Goal: Navigation & Orientation: Find specific page/section

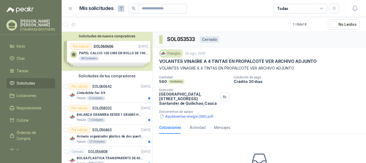
scroll to position [314, 0]
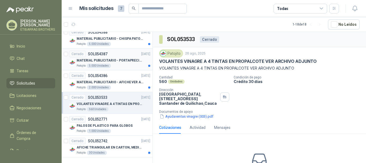
click at [99, 60] on p "MATERIAL PUBLICITARIO - PORTAPRECIOS VER ADJUNTO" at bounding box center [110, 60] width 67 height 5
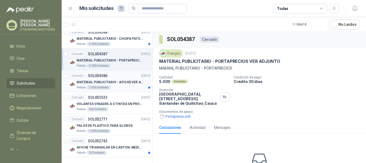
click at [99, 81] on p "MATERIAL PUBLICITARIO - AFICHE VER ADJUNTO" at bounding box center [110, 82] width 67 height 5
click at [100, 61] on p "MATERIAL PUBLICITARIO - PORTAPRECIOS VER ADJUNTO" at bounding box center [110, 60] width 67 height 5
click at [102, 103] on p "VOLANTES VINAGRE A 4 TINTAS EN PROPALCOTE VER ARCHIVO ADJUNTO" at bounding box center [110, 103] width 67 height 5
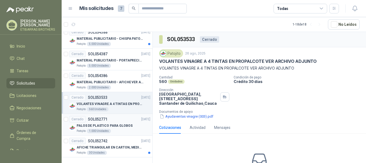
click at [102, 124] on p "PALOS DE PLASTICO PARA GLOBOS" at bounding box center [105, 125] width 56 height 5
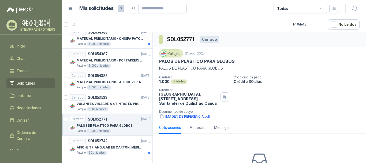
click at [102, 124] on p "PALOS DE PLASTICO PARA GLOBOS" at bounding box center [105, 125] width 56 height 5
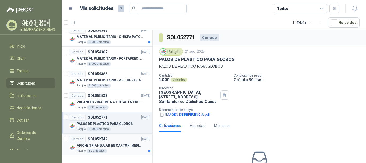
click at [102, 143] on p "AFICHE TRIANGULAR EN CARTON, MEDIDAS 30 CM X 45 CM" at bounding box center [110, 145] width 67 height 5
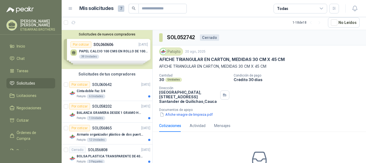
click at [102, 51] on div "Solicitudes de nuevos compradores Por cotizar SOL060606 [DATE] PAPEL CALCIO 100…" at bounding box center [107, 49] width 91 height 39
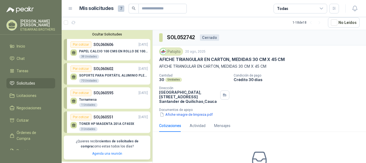
click at [106, 121] on div "TONER HP MAGENTA 201A CF403X 3 Unidades" at bounding box center [108, 125] width 77 height 11
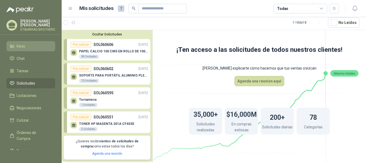
click at [16, 47] on li "Inicio" at bounding box center [31, 46] width 42 height 6
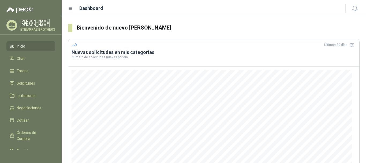
scroll to position [79, 0]
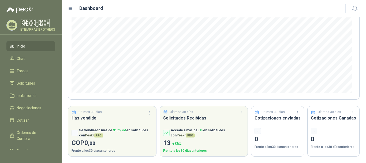
click at [23, 48] on span "Inicio" at bounding box center [21, 46] width 9 height 6
